Goal: Task Accomplishment & Management: Use online tool/utility

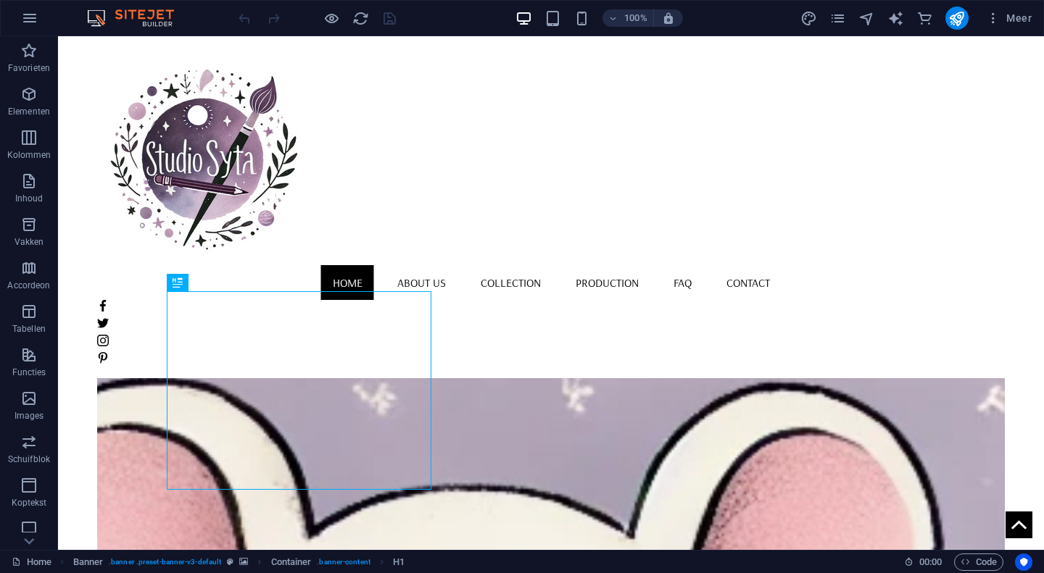
click at [475, 265] on nav "Home About us Collection Production FAQ Contact" at bounding box center [550, 282] width 907 height 35
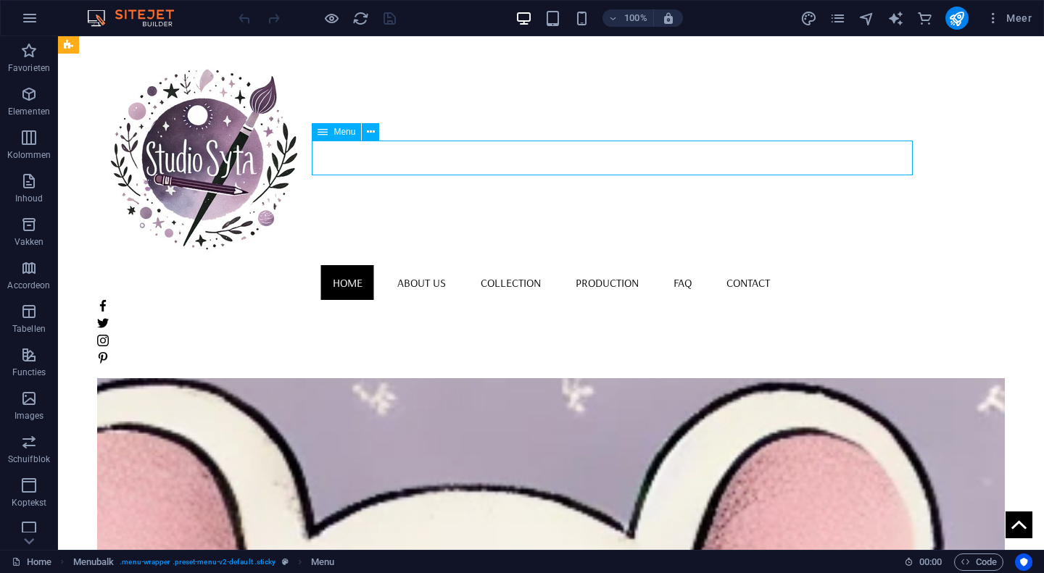
click at [467, 265] on nav "Home About us Collection Production FAQ Contact" at bounding box center [550, 282] width 907 height 35
click at [471, 265] on nav "Home About us Collection Production FAQ Contact" at bounding box center [550, 282] width 907 height 35
click at [475, 265] on nav "Home About us Collection Production FAQ Contact" at bounding box center [550, 282] width 907 height 35
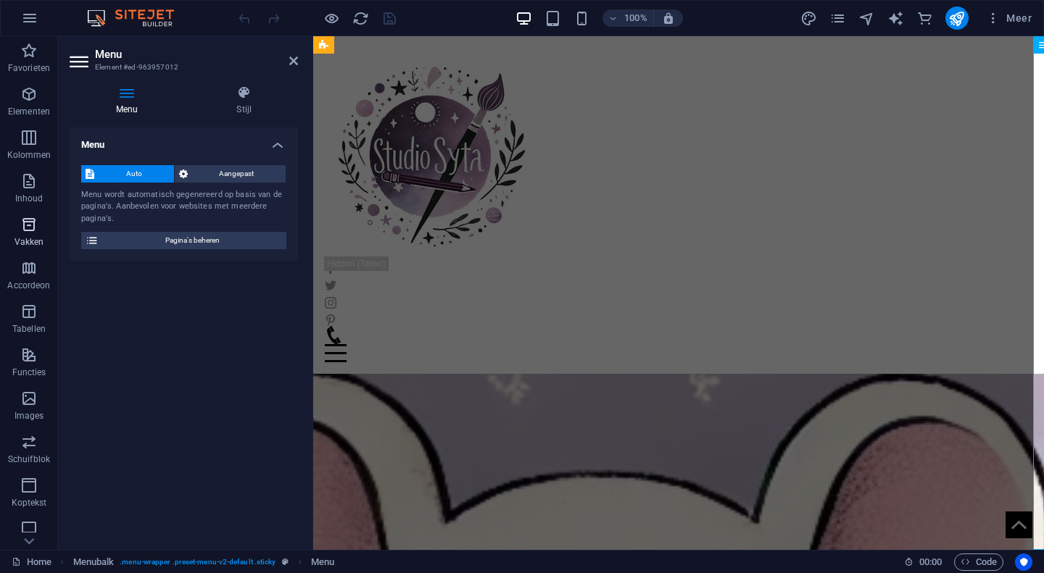
click at [0, 230] on span "Vakken" at bounding box center [29, 233] width 58 height 35
click at [757, 226] on div "Home About us Collection Production FAQ Contact Menu" at bounding box center [678, 205] width 731 height 338
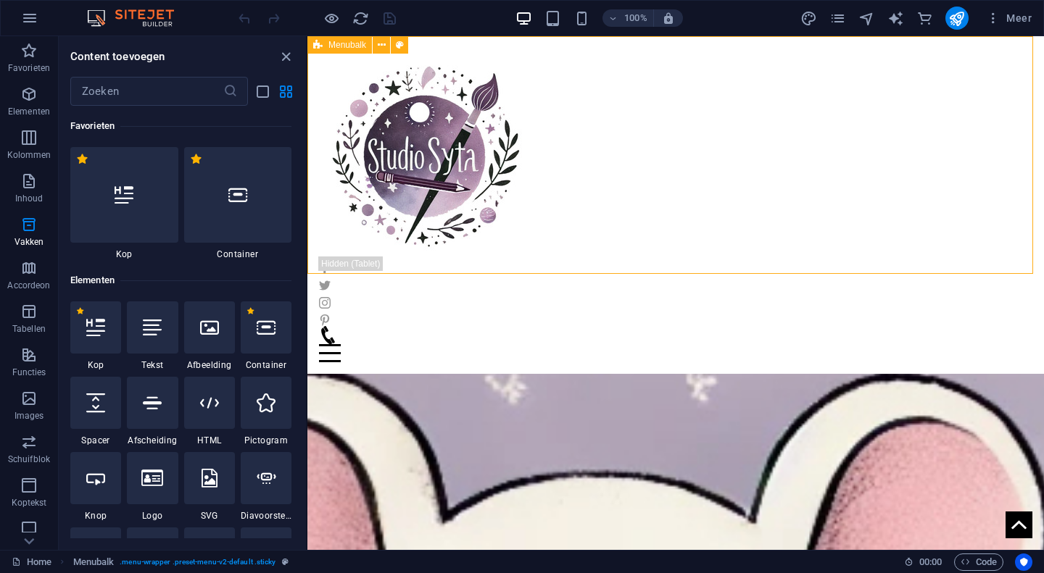
scroll to position [3998, 0]
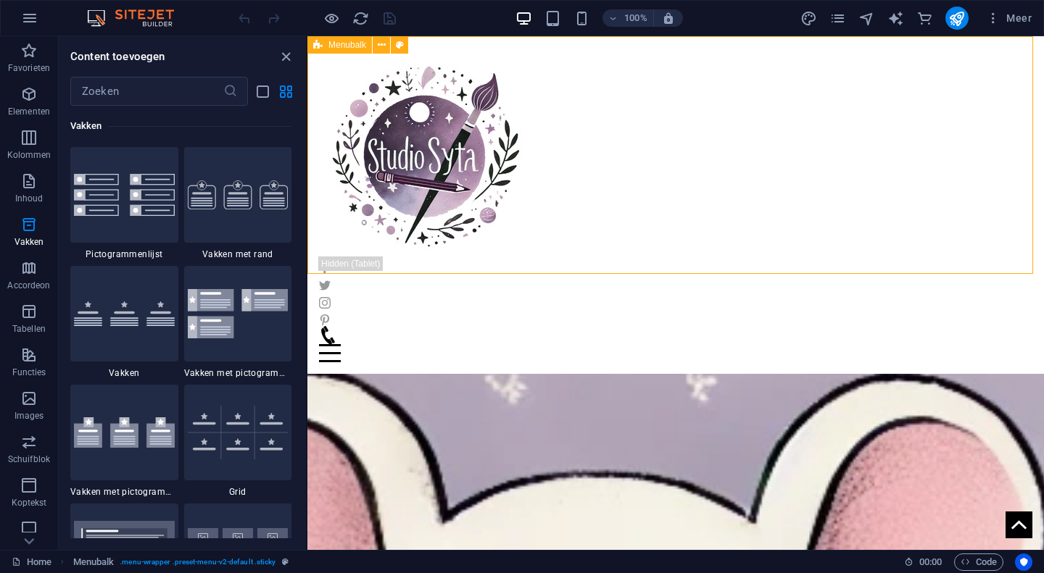
click at [240, 46] on div "Content toevoegen ​ Favorieten 1 Star Kop 1 Star Container Elementen 1 Star Kop…" at bounding box center [182, 293] width 247 height 514
click at [286, 62] on icon "close panel" at bounding box center [286, 57] width 17 height 17
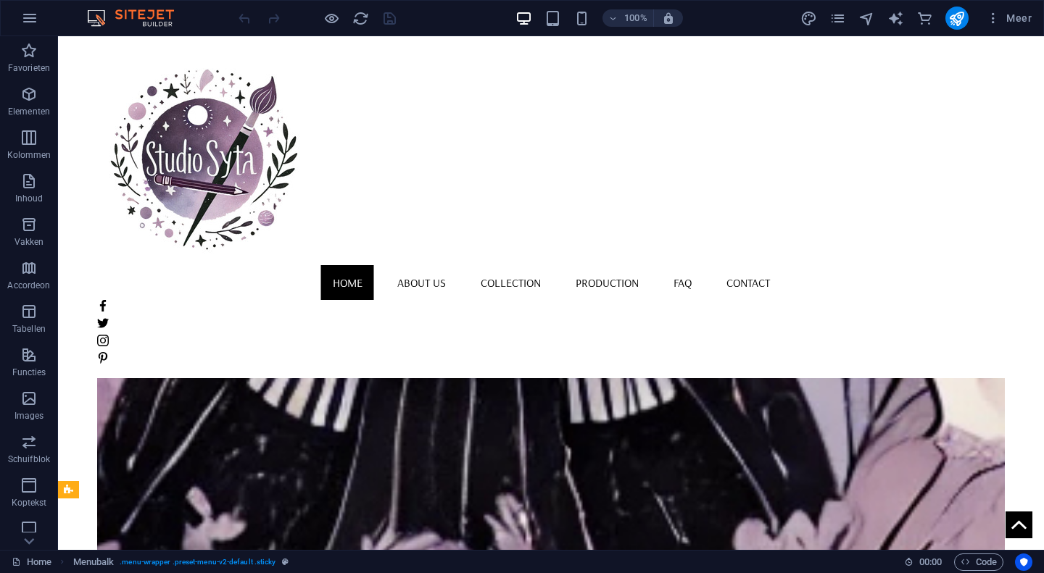
scroll to position [656, 0]
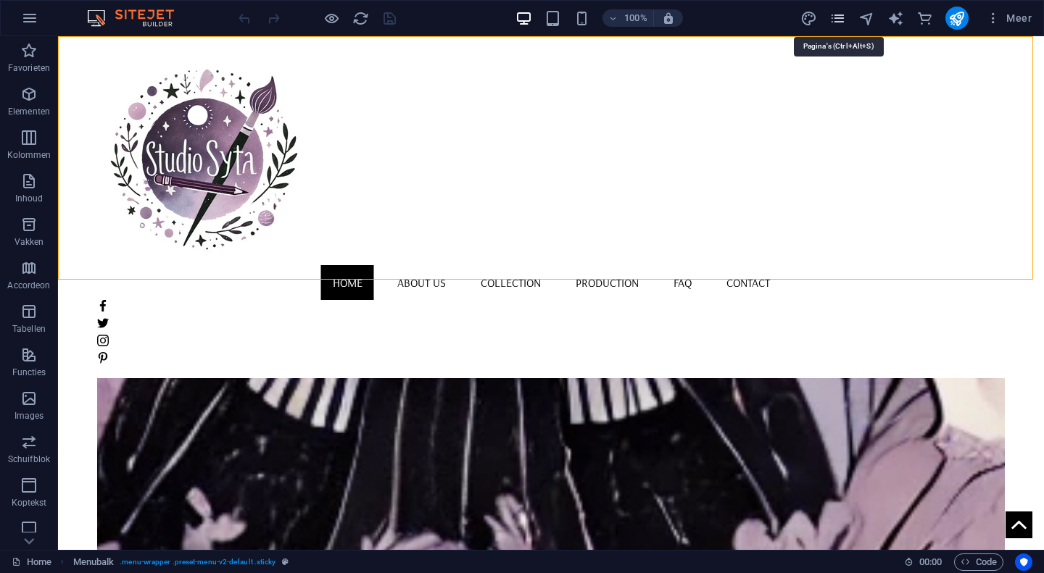
click at [836, 17] on icon "pages" at bounding box center [837, 18] width 17 height 17
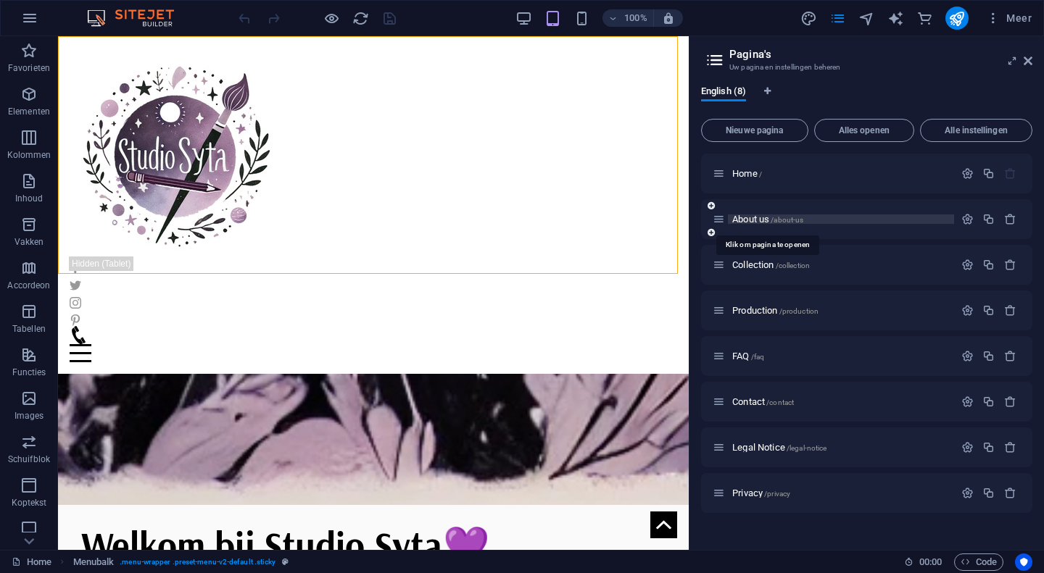
click at [752, 219] on span "About us /about-us" at bounding box center [767, 219] width 71 height 11
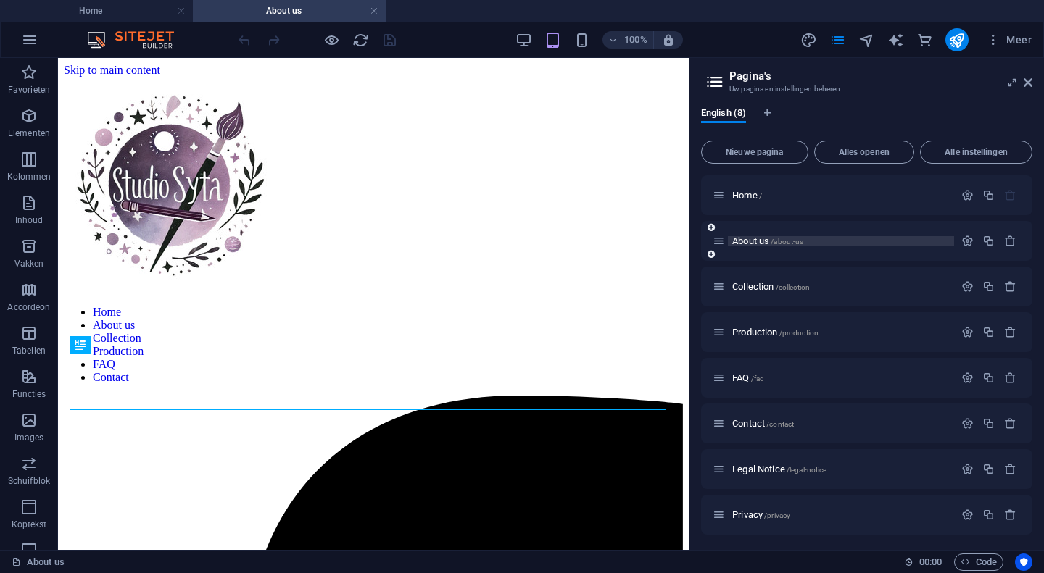
scroll to position [0, 0]
click at [741, 245] on span "About us /about-us" at bounding box center [767, 241] width 71 height 11
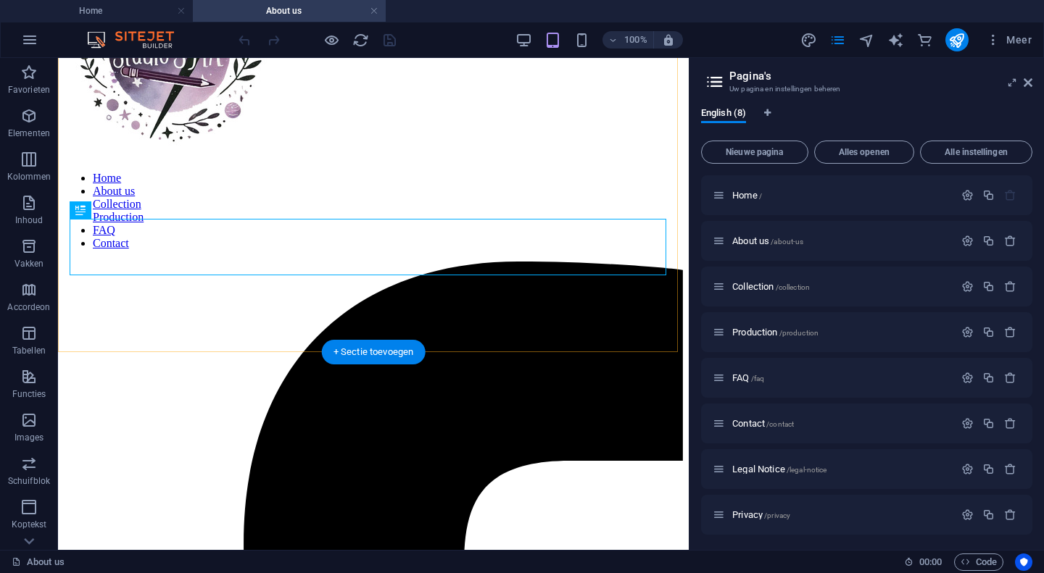
scroll to position [135, 0]
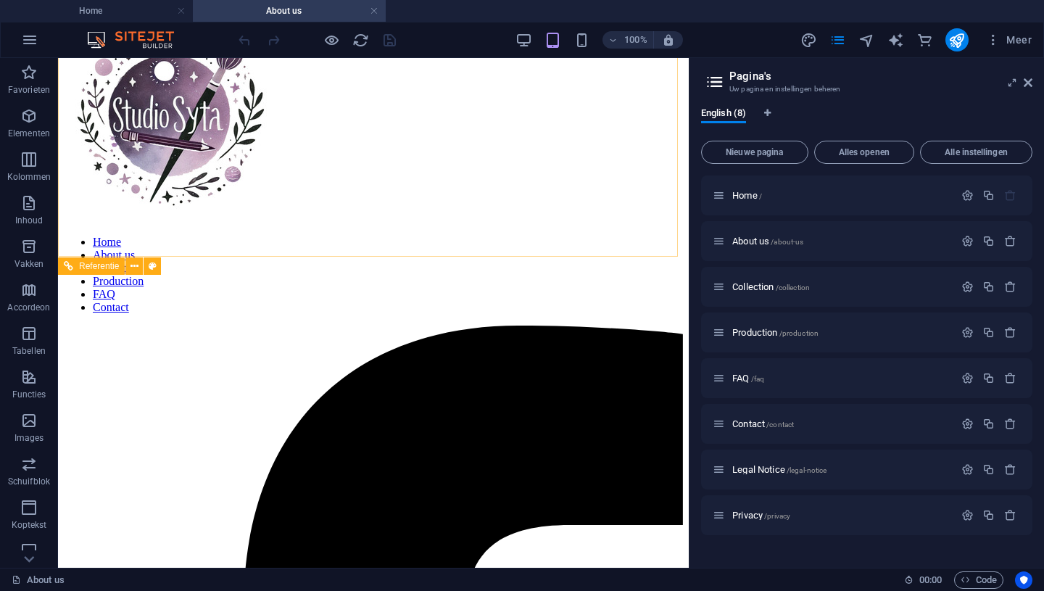
scroll to position [0, 0]
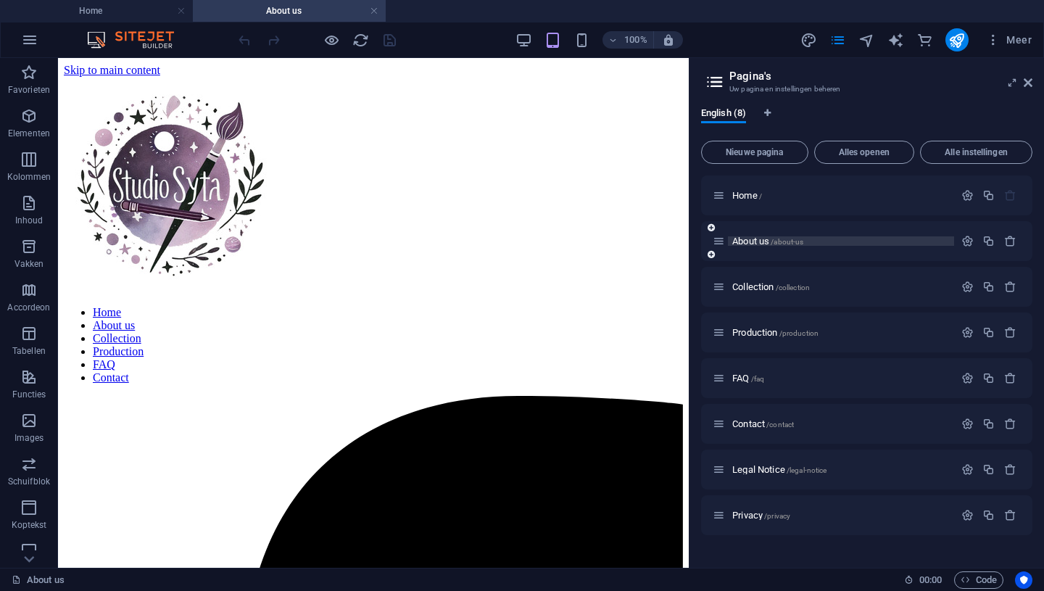
click at [744, 241] on span "About us /about-us" at bounding box center [767, 241] width 71 height 11
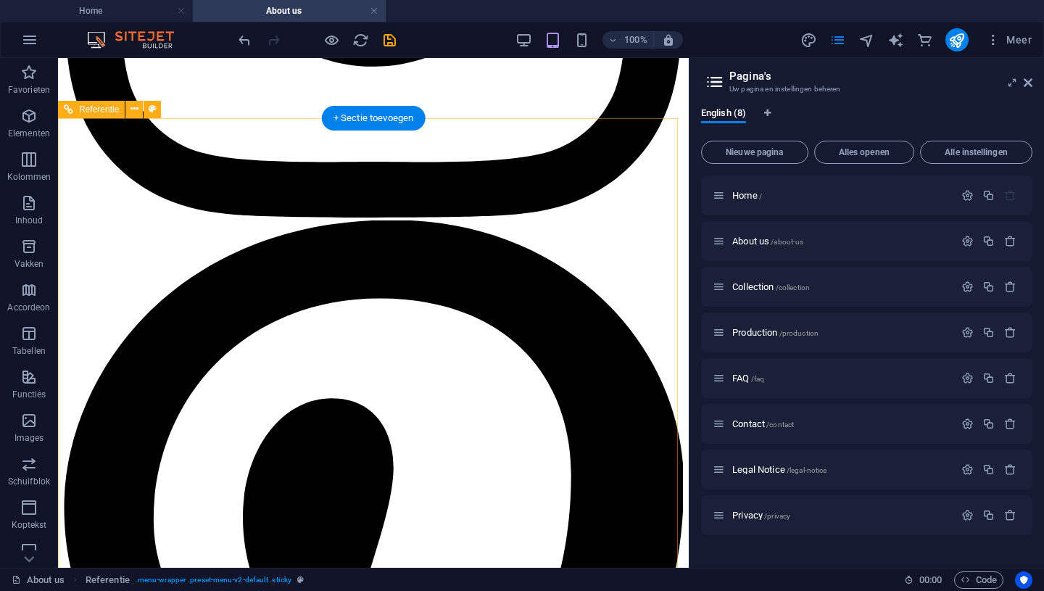
scroll to position [2544, 0]
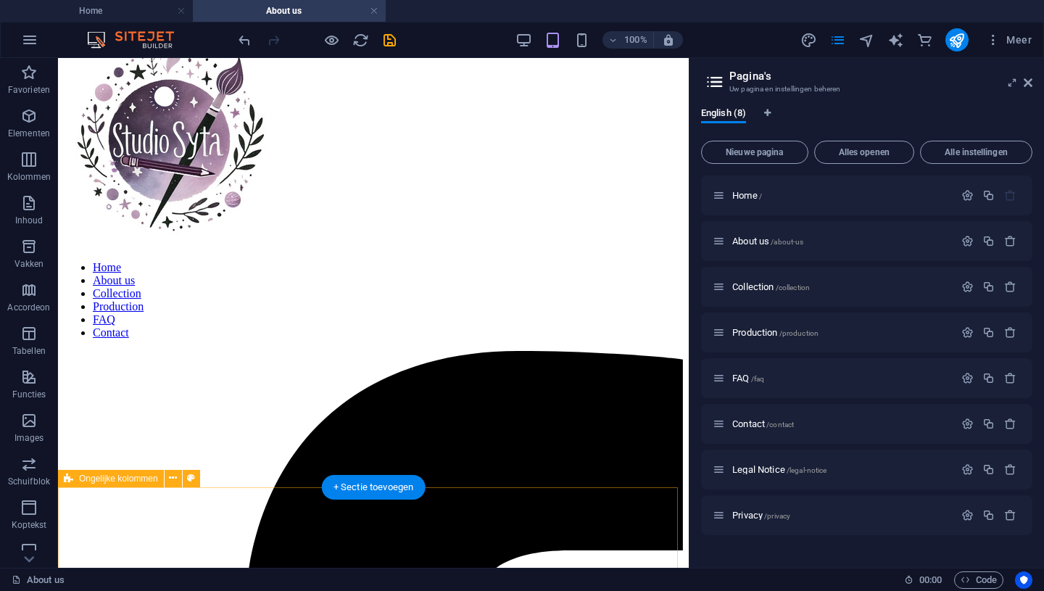
scroll to position [0, 0]
